Goal: Task Accomplishment & Management: Manage account settings

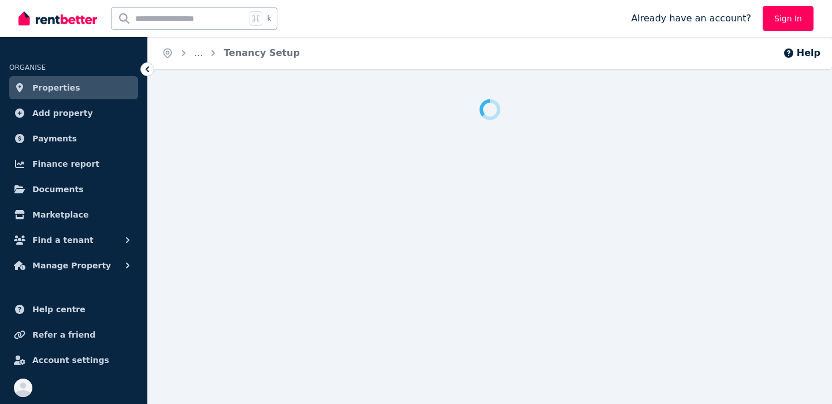
scroll to position [12, 0]
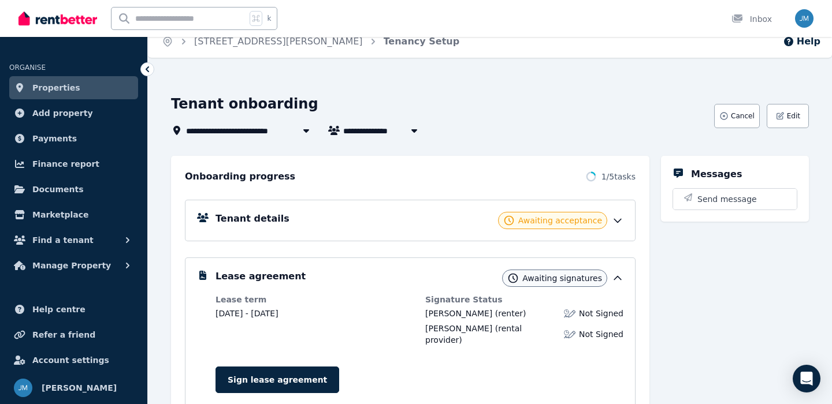
click at [417, 214] on div "Tenant details Awaiting acceptance" at bounding box center [419, 220] width 408 height 17
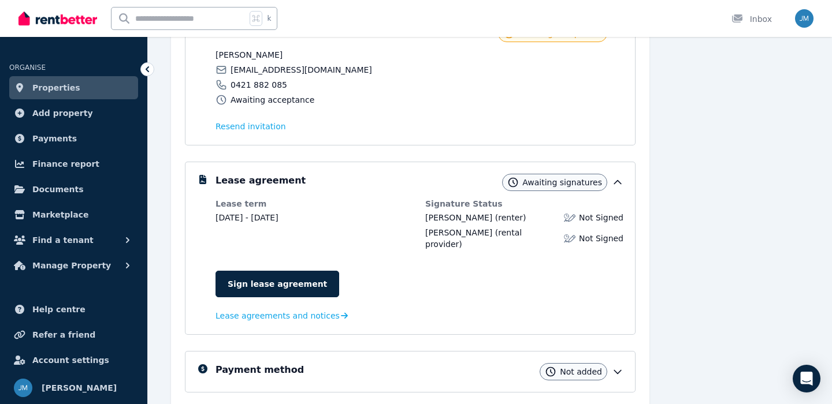
scroll to position [217, 0]
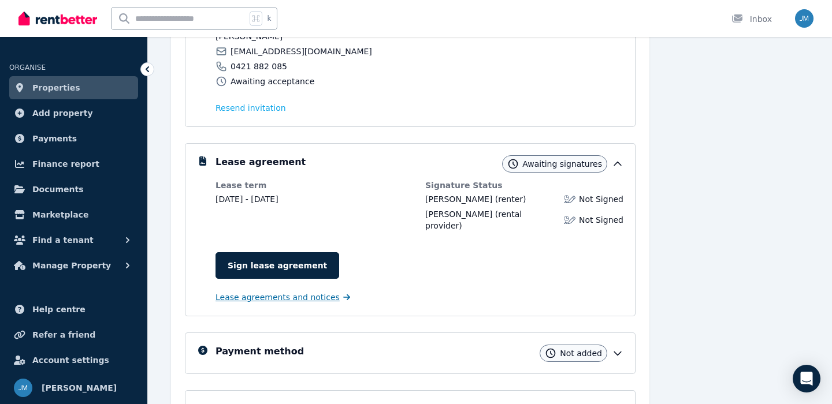
click at [307, 292] on span "Lease agreements and notices" at bounding box center [277, 298] width 124 height 12
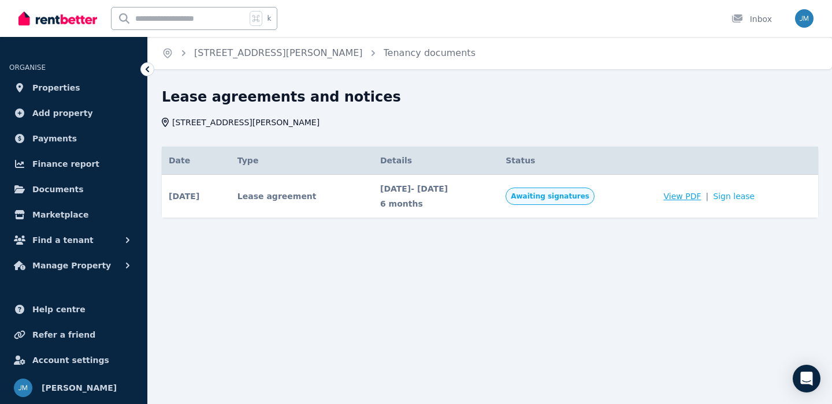
click at [685, 193] on span "View PDF" at bounding box center [683, 197] width 38 height 12
click at [75, 88] on link "Properties" at bounding box center [73, 87] width 129 height 23
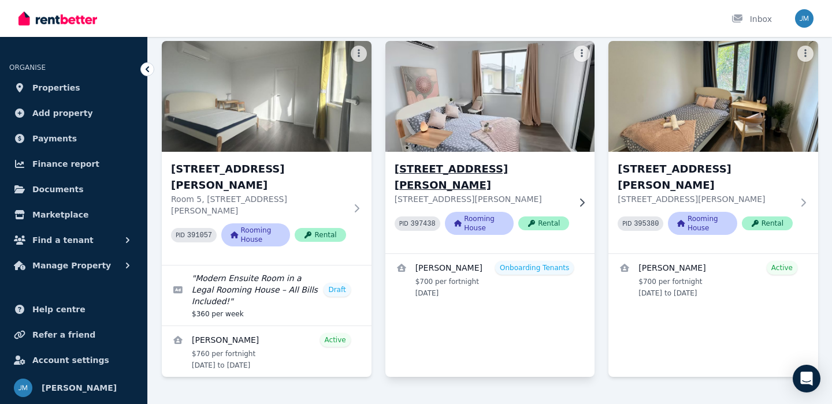
scroll to position [404, 0]
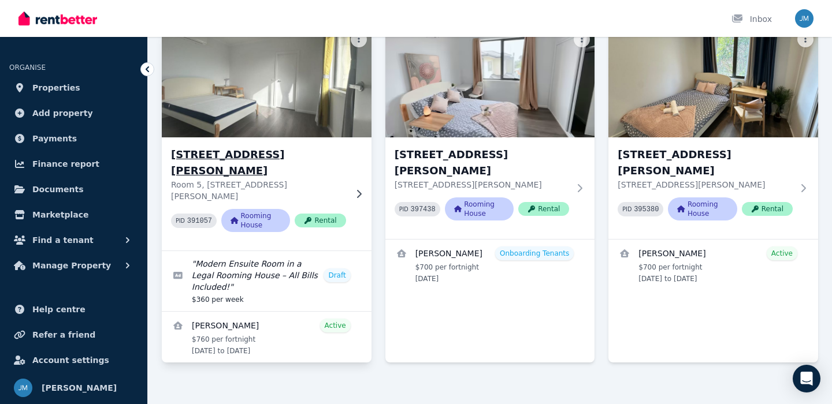
click at [288, 158] on h3 "[STREET_ADDRESS][PERSON_NAME]" at bounding box center [258, 163] width 175 height 32
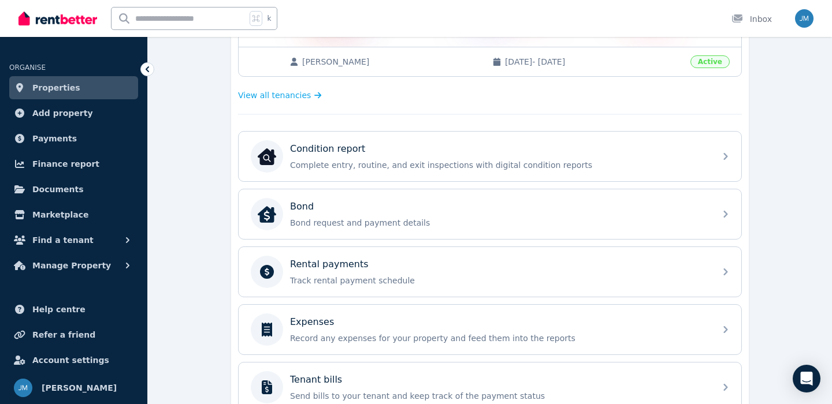
scroll to position [297, 0]
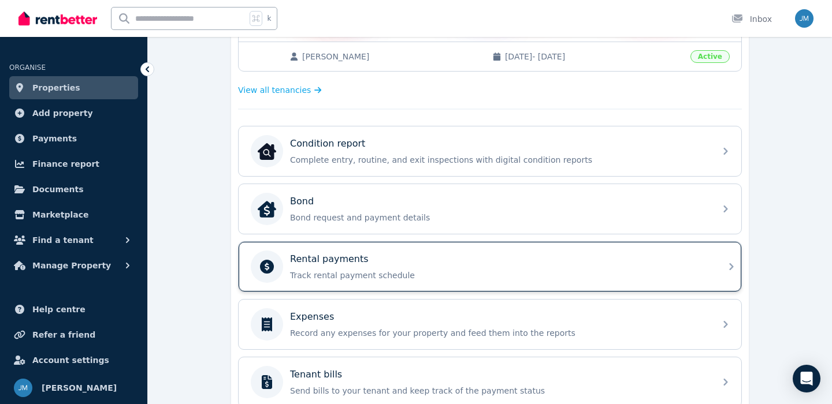
click at [392, 279] on p "Track rental payment schedule" at bounding box center [499, 276] width 418 height 12
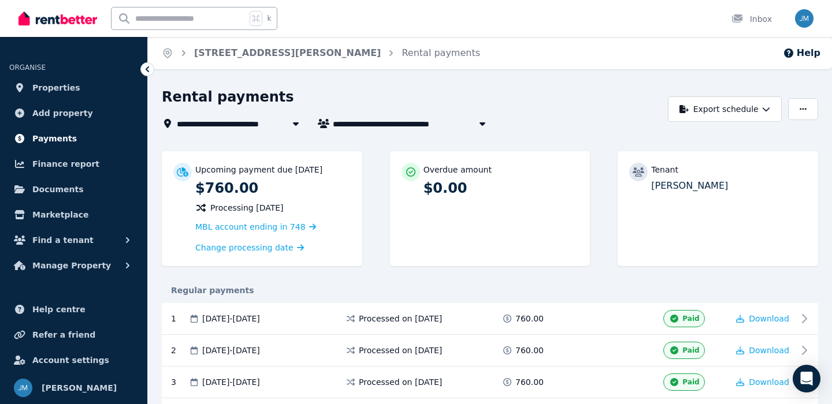
click at [89, 144] on link "Payments" at bounding box center [73, 138] width 129 height 23
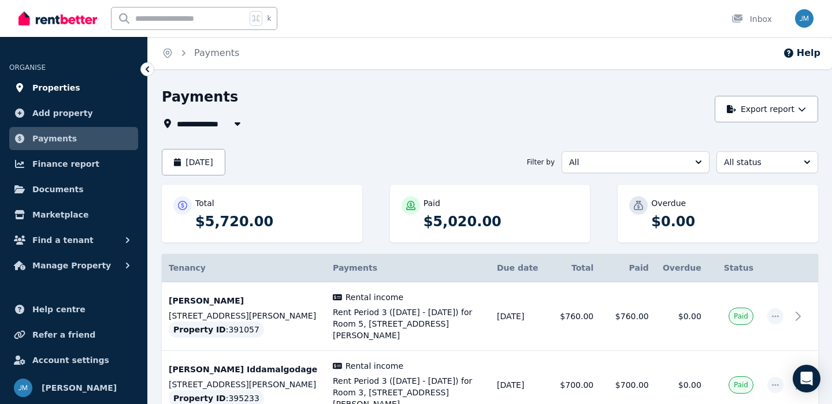
click at [69, 84] on span "Properties" at bounding box center [56, 88] width 48 height 14
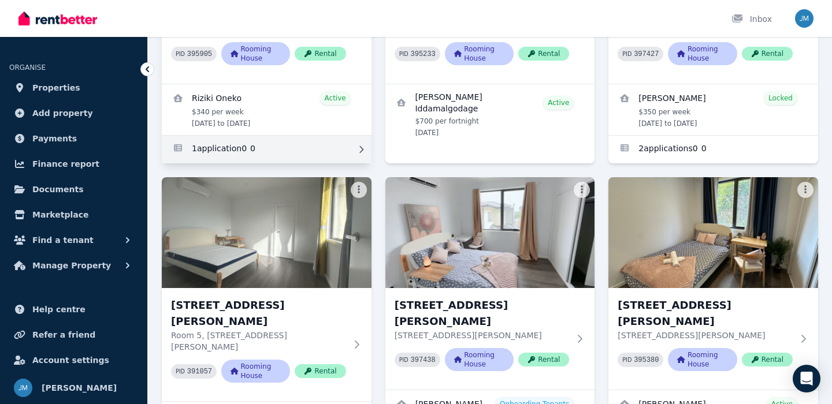
scroll to position [404, 0]
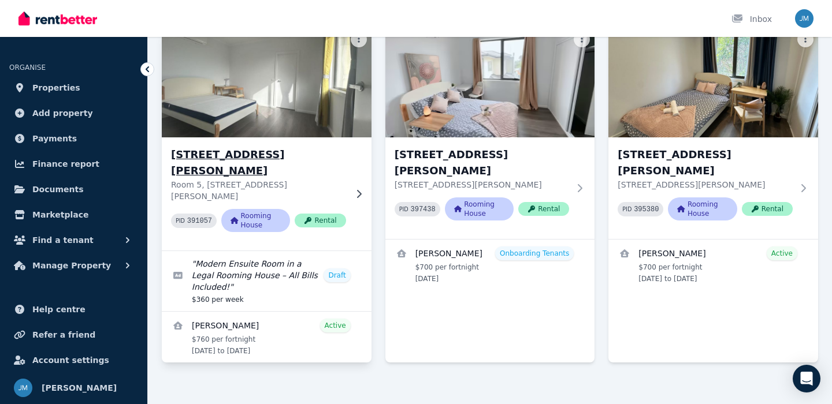
click at [287, 147] on h3 "[STREET_ADDRESS][PERSON_NAME]" at bounding box center [258, 163] width 175 height 32
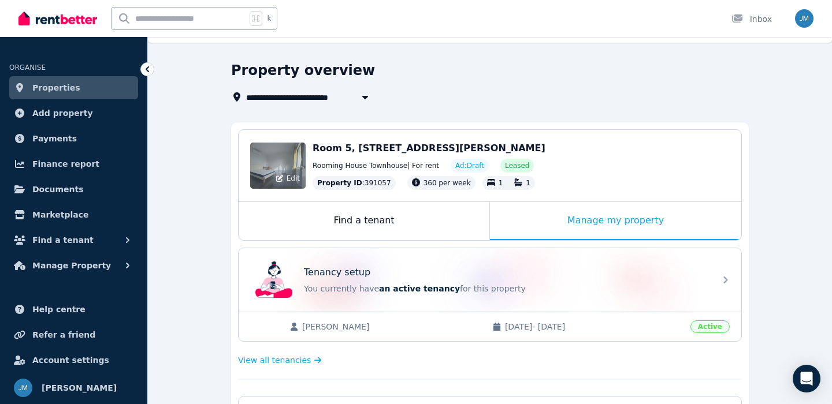
scroll to position [11, 0]
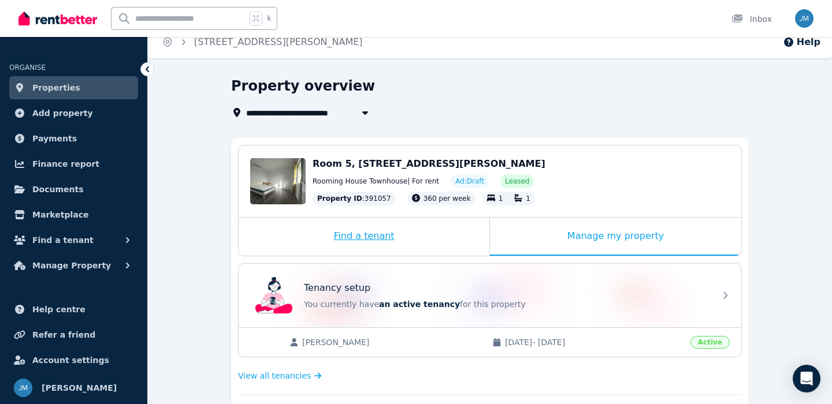
click at [398, 238] on div "Find a tenant" at bounding box center [364, 237] width 251 height 38
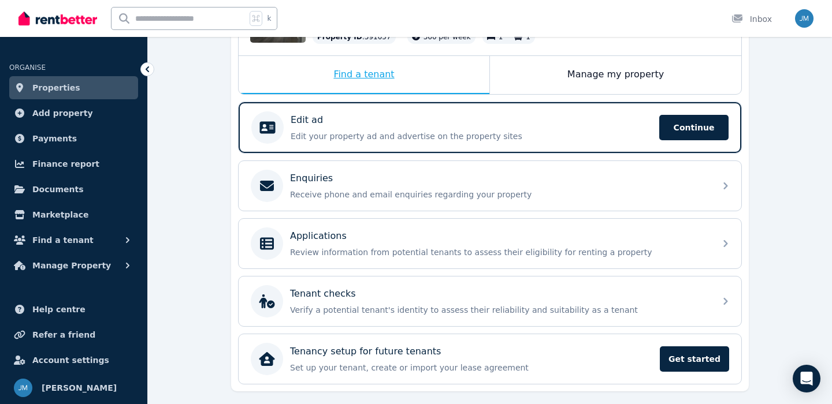
scroll to position [173, 0]
click at [522, 92] on div "Manage my property" at bounding box center [615, 74] width 251 height 38
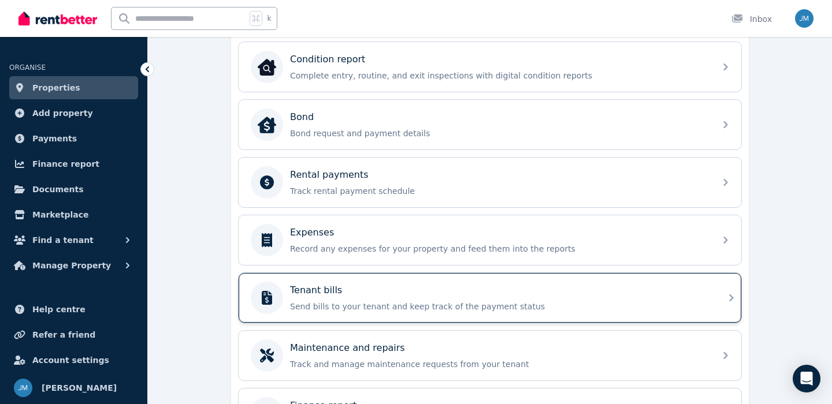
scroll to position [388, 0]
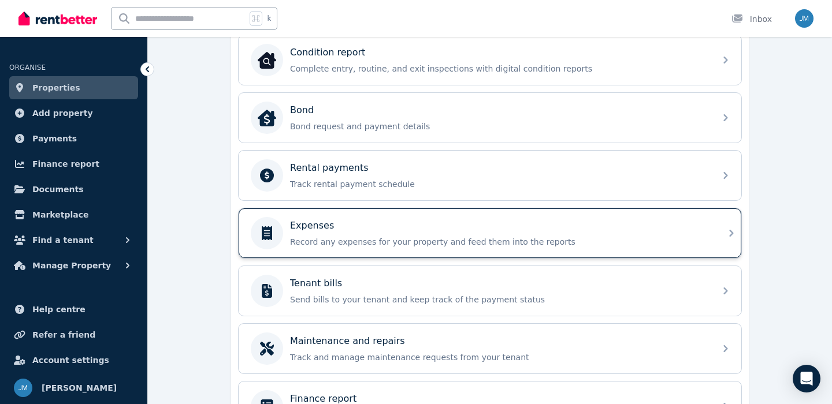
click at [381, 232] on div "Expenses Record any expenses for your property and feed them into the reports" at bounding box center [499, 233] width 418 height 29
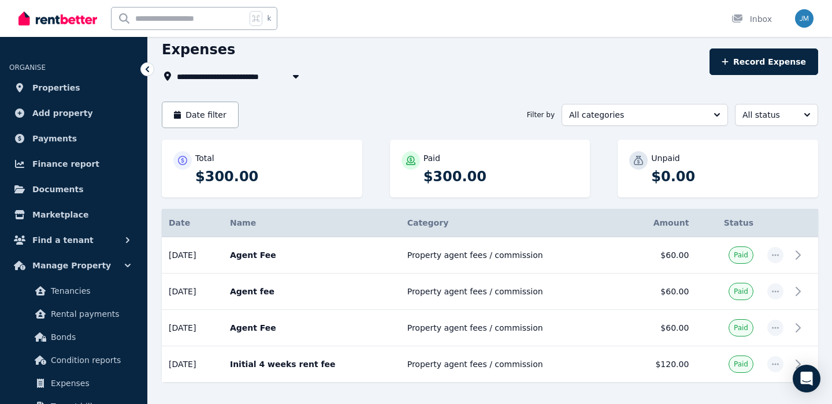
scroll to position [88, 0]
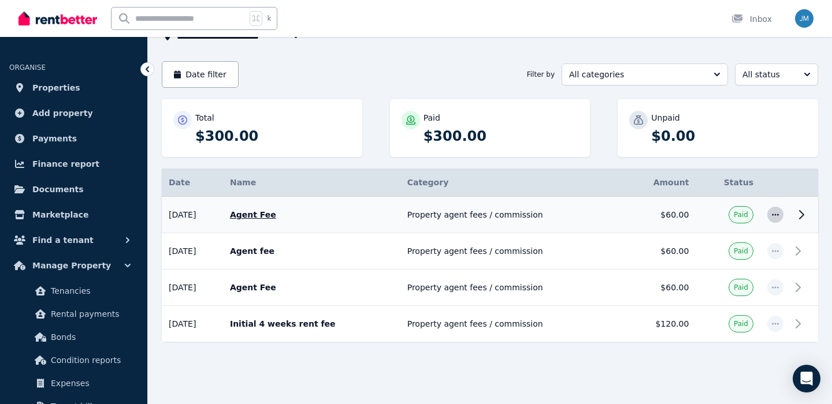
click at [779, 210] on span "button" at bounding box center [775, 215] width 16 height 16
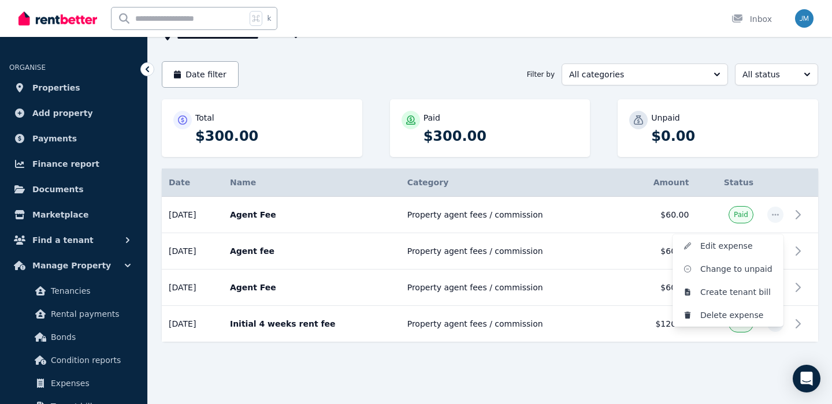
click at [784, 163] on div "Total $300.00 Paid $300.00 Unpaid $0.00" at bounding box center [490, 133] width 656 height 69
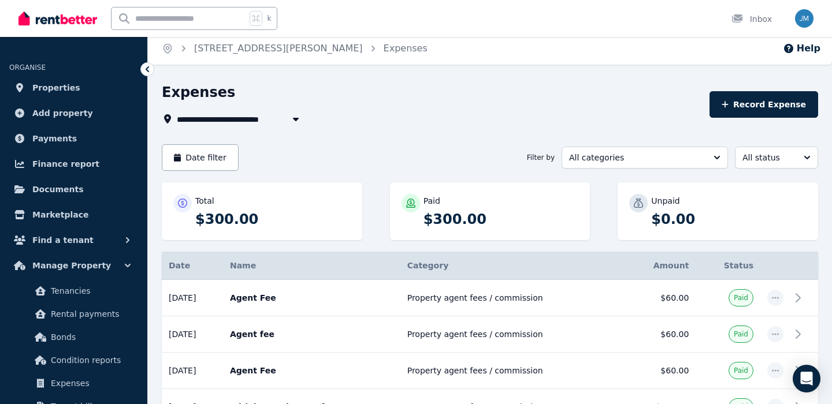
scroll to position [0, 0]
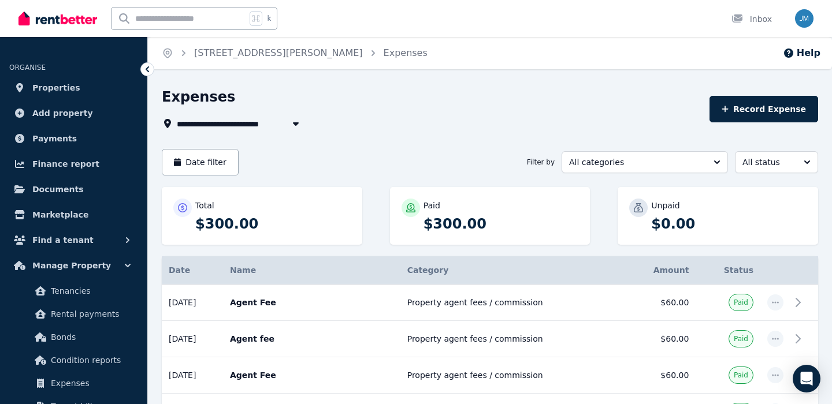
click at [781, 95] on header "**********" at bounding box center [490, 109] width 656 height 43
click at [757, 113] on button "Record Expense" at bounding box center [763, 109] width 109 height 27
select select "**********"
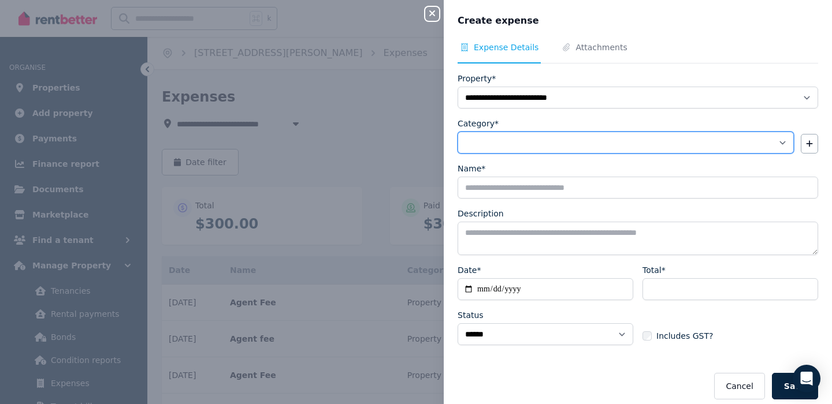
click at [536, 147] on select "**********" at bounding box center [626, 143] width 336 height 22
select select "**********"
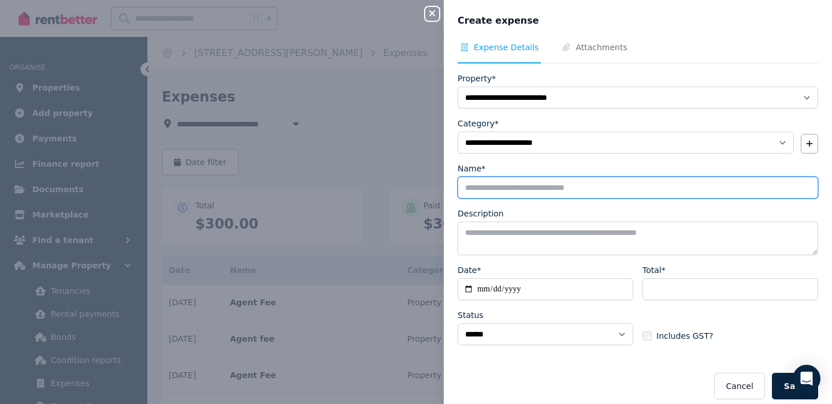
click at [516, 189] on input "Name*" at bounding box center [638, 188] width 360 height 22
type input "*********"
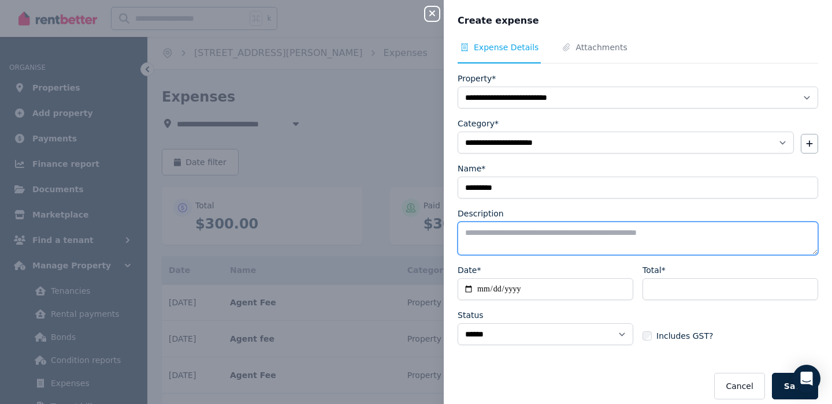
click at [514, 226] on textarea "Description" at bounding box center [638, 239] width 360 height 34
click at [514, 227] on textarea "Description" at bounding box center [638, 239] width 360 height 34
type textarea "*"
type textarea "**********"
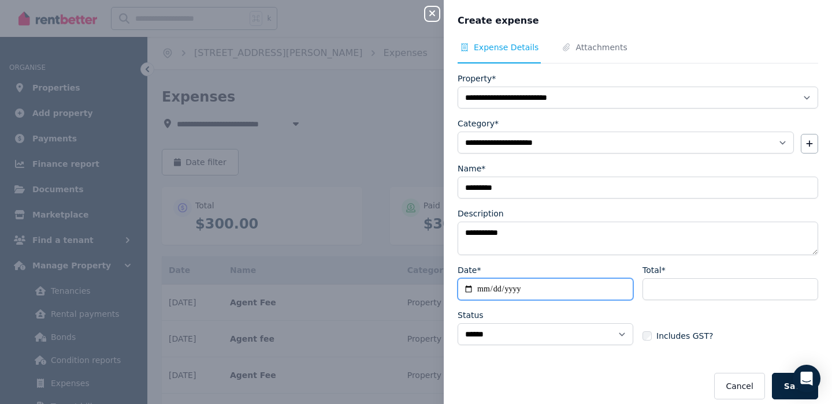
click at [512, 291] on input "Date*" at bounding box center [546, 289] width 176 height 22
click at [478, 293] on input "Date*" at bounding box center [546, 289] width 176 height 22
type input "**********"
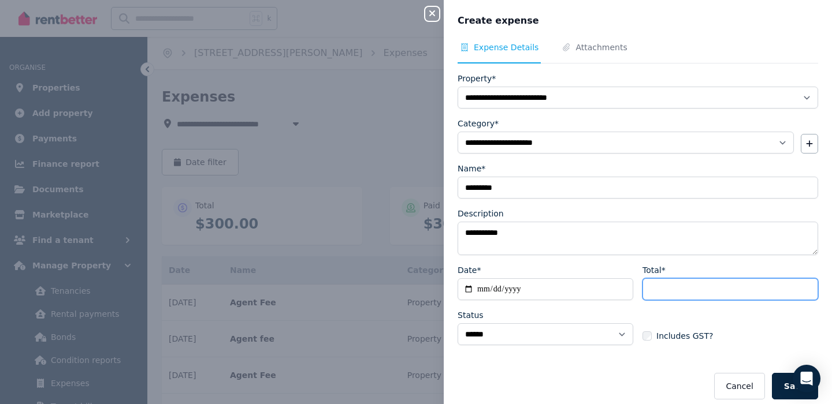
click at [675, 286] on input "Total*" at bounding box center [730, 289] width 176 height 22
type input "**"
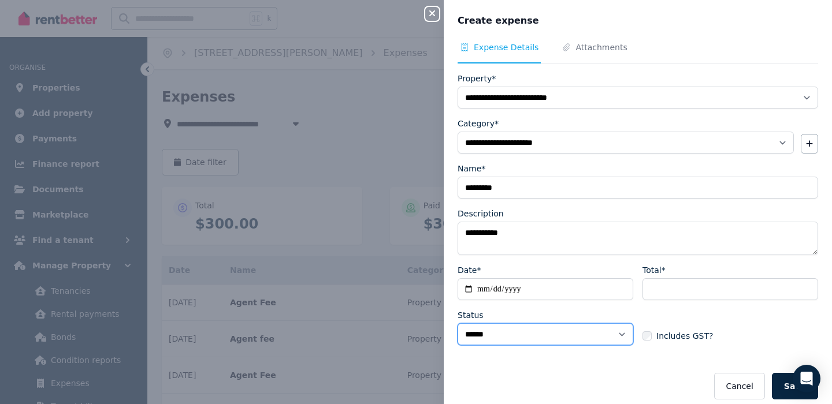
click at [612, 343] on select "****** ****" at bounding box center [546, 335] width 176 height 22
select select "**********"
click at [779, 394] on button "Save" at bounding box center [795, 386] width 46 height 27
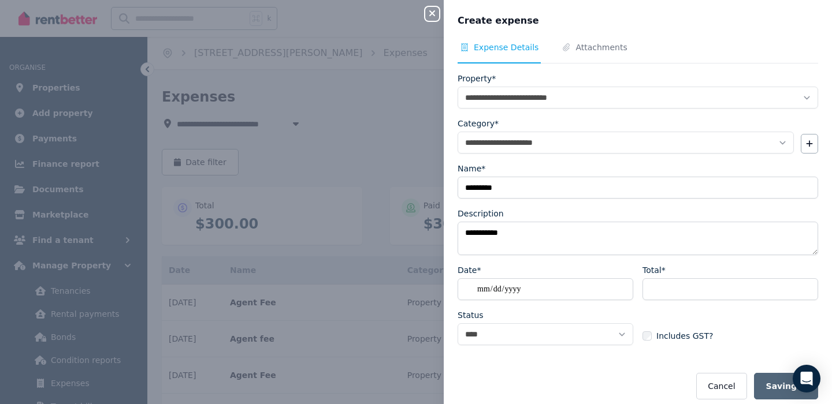
select select "**********"
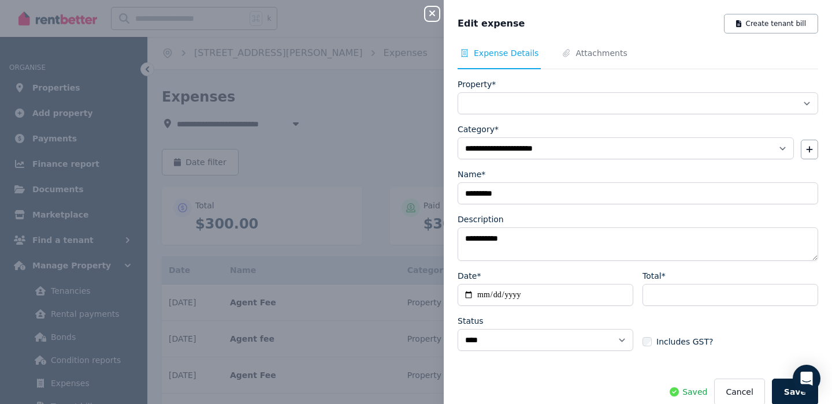
select select "**********"
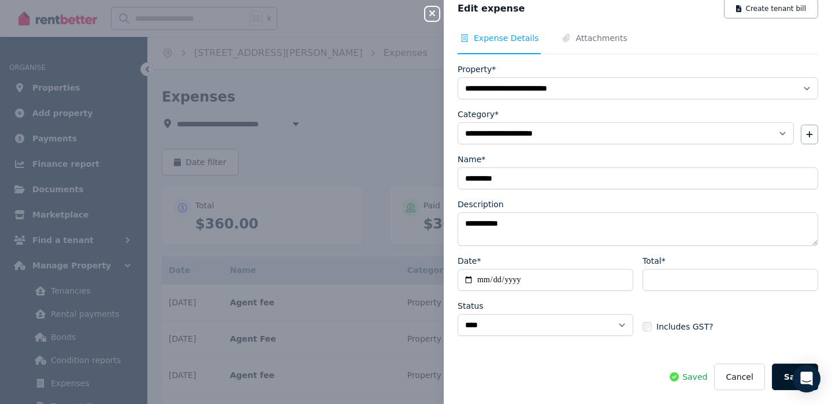
click at [782, 384] on button "Save" at bounding box center [795, 377] width 46 height 27
click at [433, 10] on icon "button" at bounding box center [432, 13] width 14 height 9
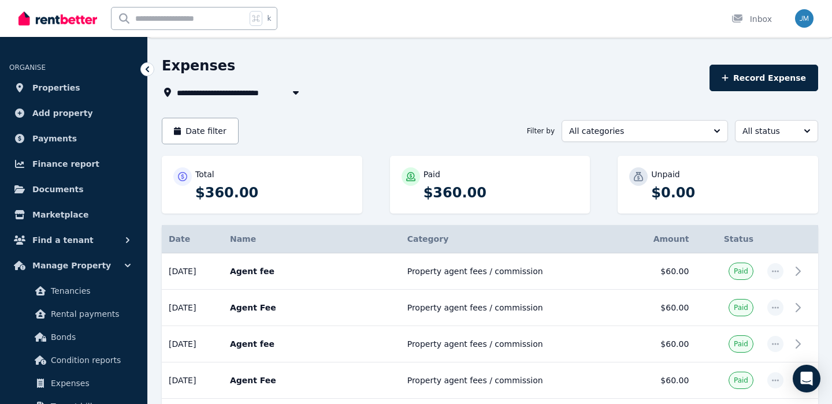
scroll to position [0, 0]
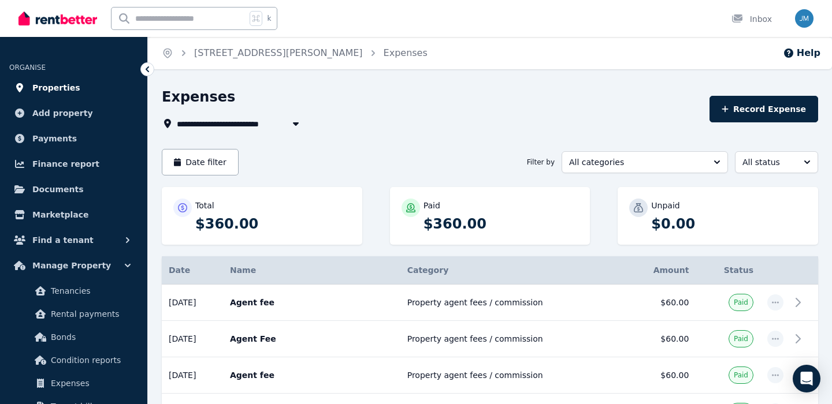
click at [58, 90] on span "Properties" at bounding box center [56, 88] width 48 height 14
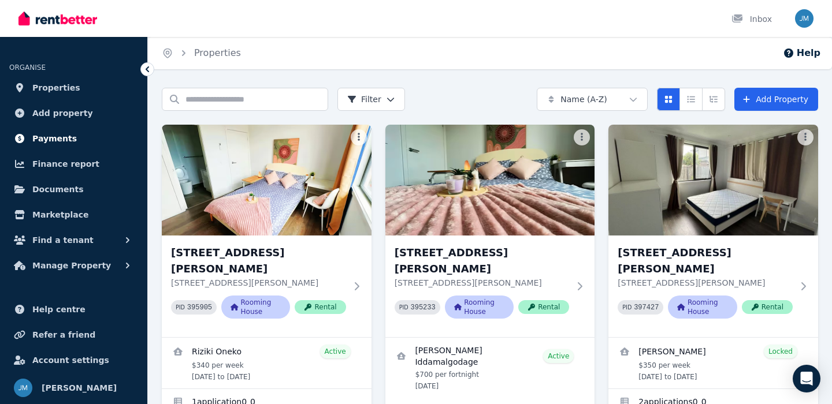
click at [72, 144] on link "Payments" at bounding box center [73, 138] width 129 height 23
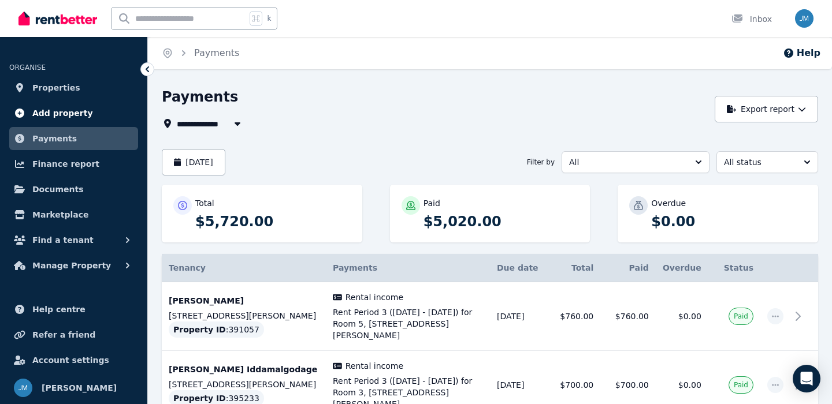
click at [82, 111] on span "Add property" at bounding box center [62, 113] width 61 height 14
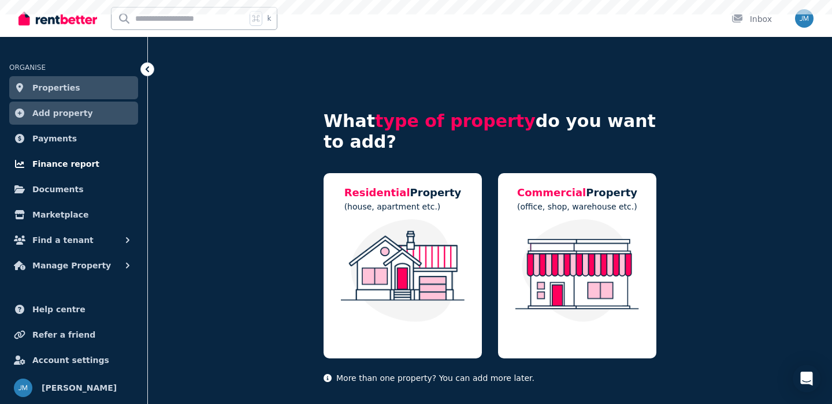
click at [109, 173] on link "Finance report" at bounding box center [73, 164] width 129 height 23
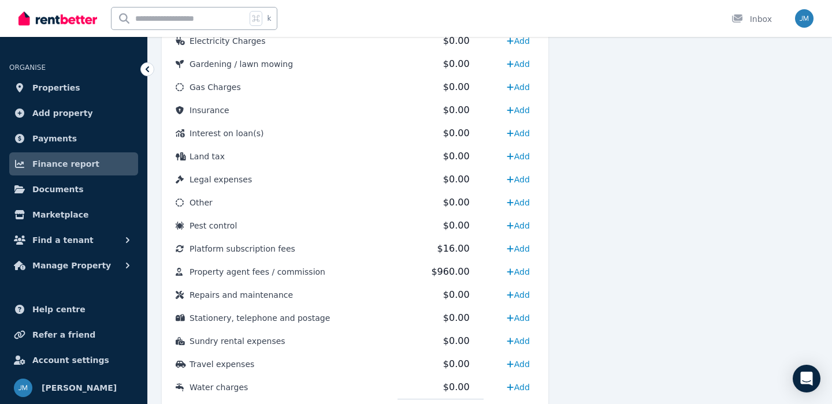
scroll to position [608, 0]
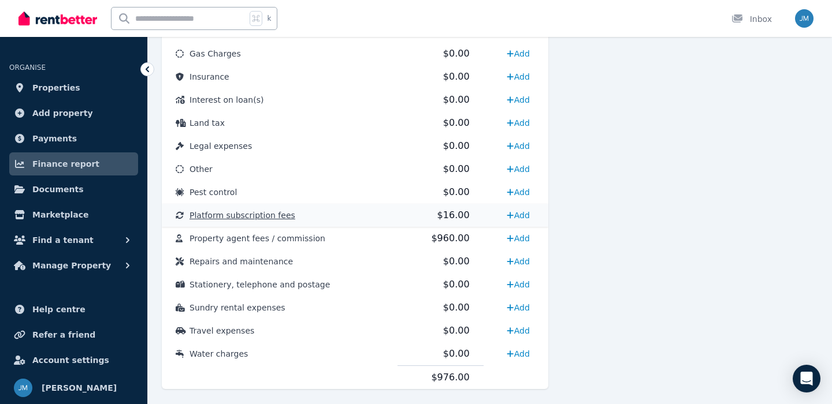
click at [437, 218] on span "$16.00" at bounding box center [453, 215] width 32 height 11
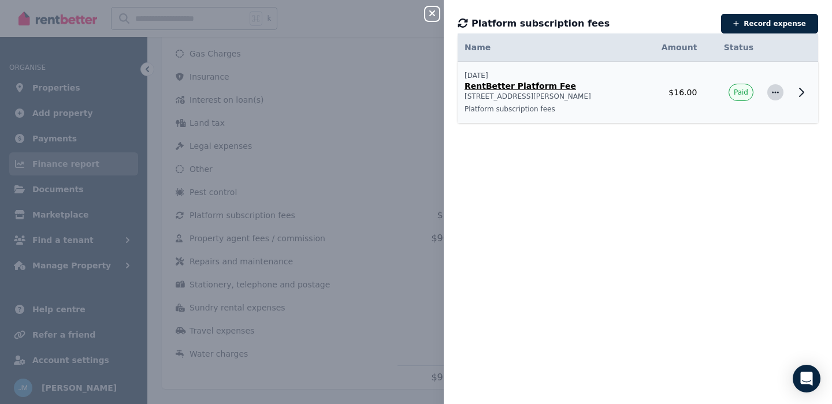
click at [778, 95] on icon "button" at bounding box center [775, 92] width 9 height 8
click at [754, 150] on span "Delete expense" at bounding box center [737, 147] width 74 height 14
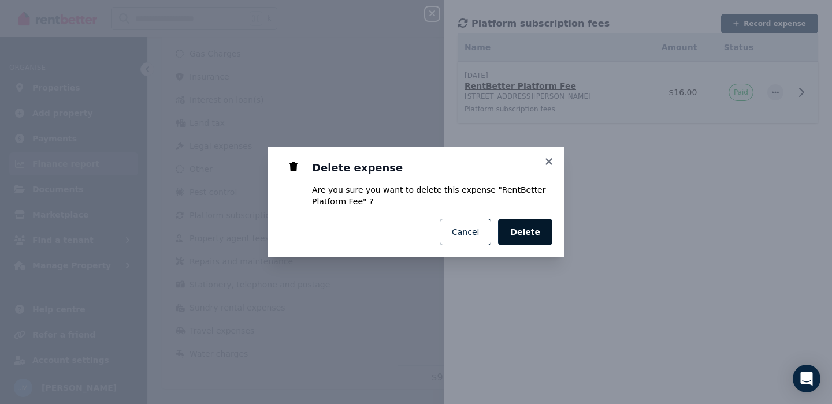
click at [539, 234] on span "Delete" at bounding box center [525, 232] width 30 height 12
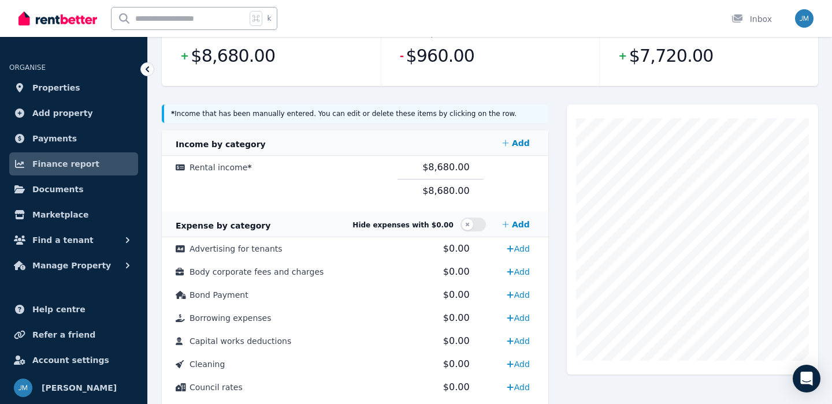
scroll to position [192, 0]
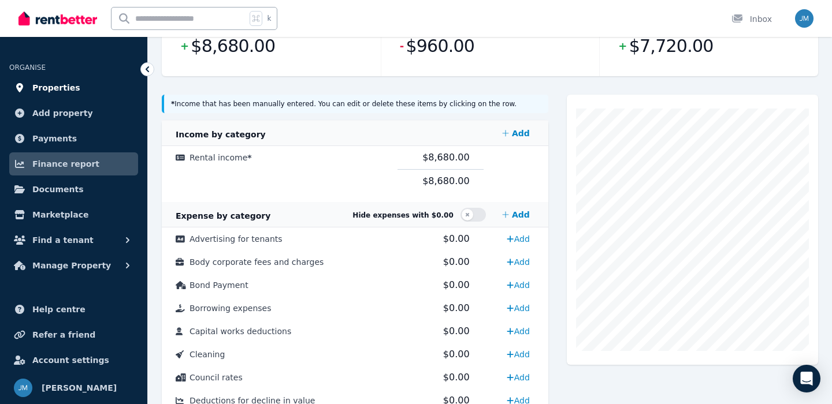
click at [86, 84] on link "Properties" at bounding box center [73, 87] width 129 height 23
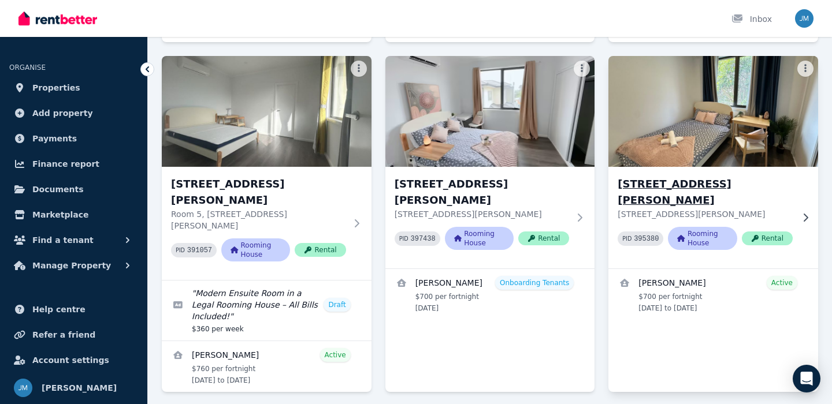
scroll to position [404, 0]
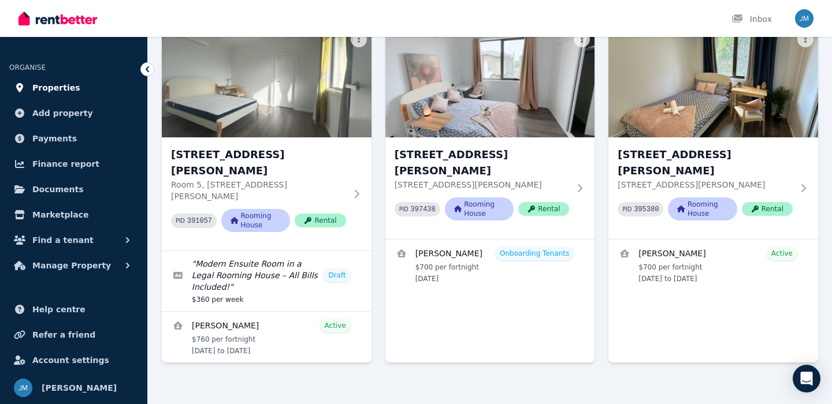
click at [50, 92] on span "Properties" at bounding box center [56, 88] width 48 height 14
